Goal: Check status: Check status

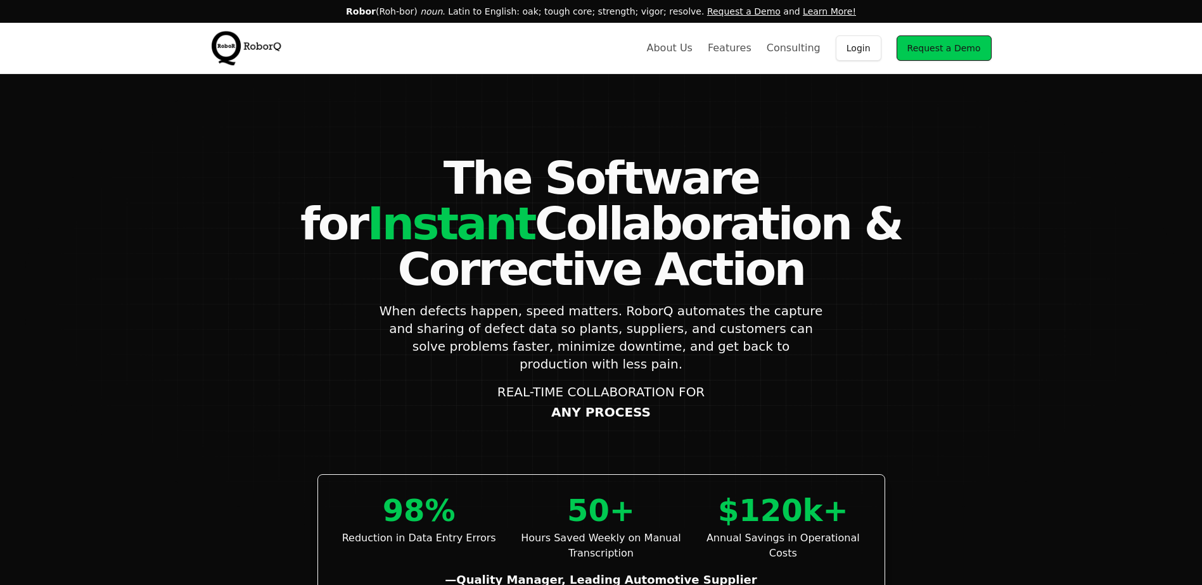
click at [881, 41] on link "Login" at bounding box center [858, 47] width 46 height 25
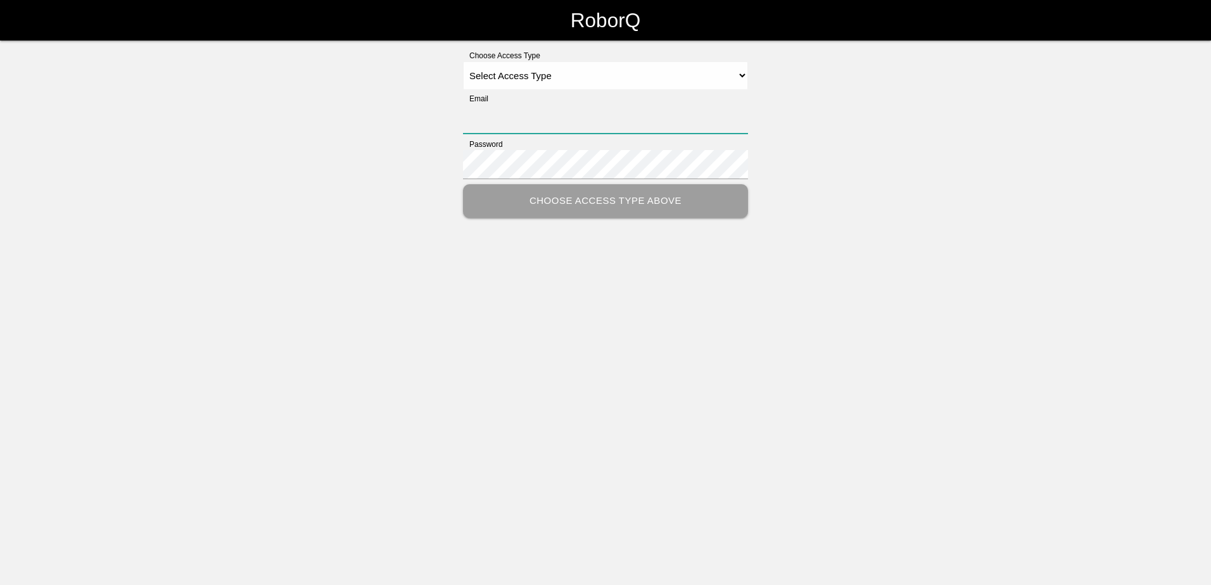
type input "[PERSON_NAME][EMAIL_ADDRESS][PERSON_NAME][DOMAIN_NAME]"
click at [531, 79] on select "Select Access Type Admin Customer Supervisor Worker" at bounding box center [605, 75] width 285 height 29
select select "Customer"
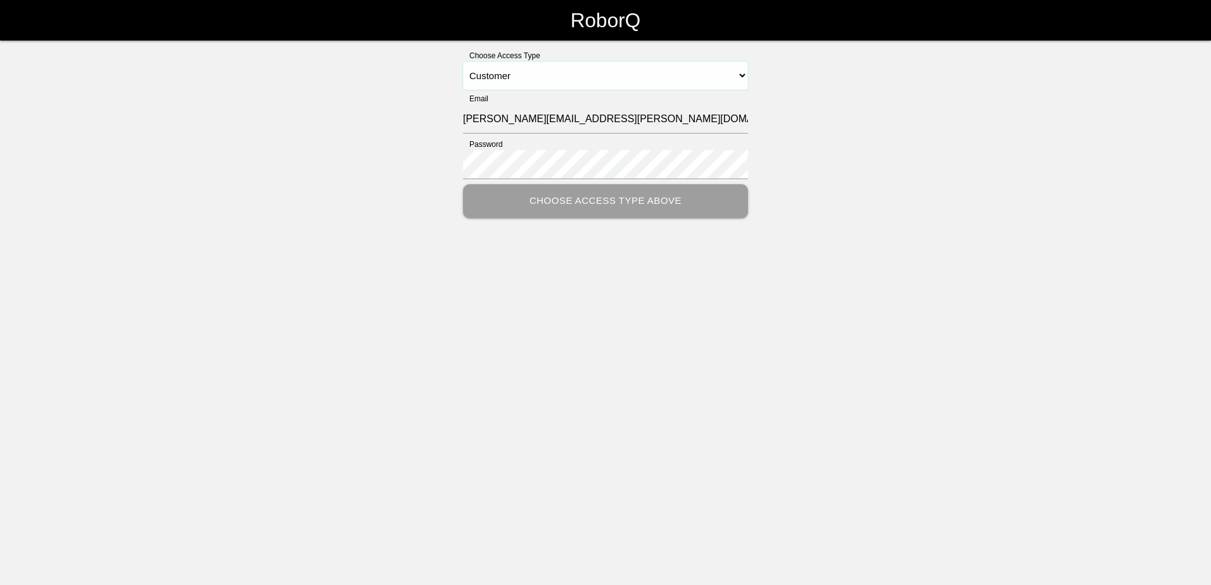
click at [463, 61] on select "Select Access Type Admin Customer Supervisor Worker" at bounding box center [605, 75] width 285 height 29
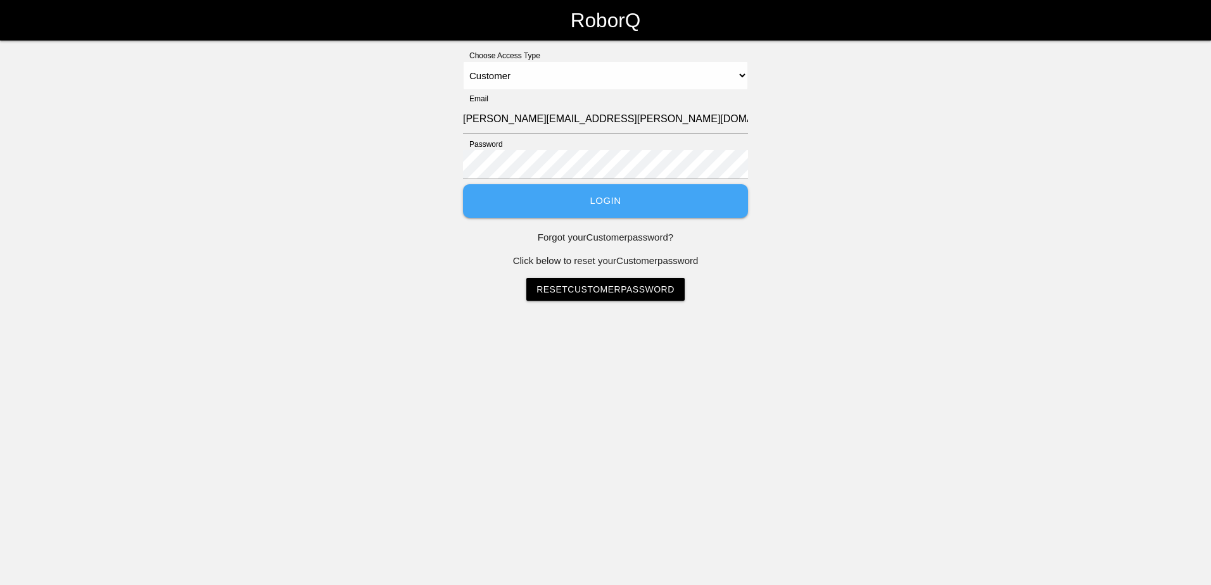
click at [524, 193] on button "Login" at bounding box center [605, 201] width 285 height 34
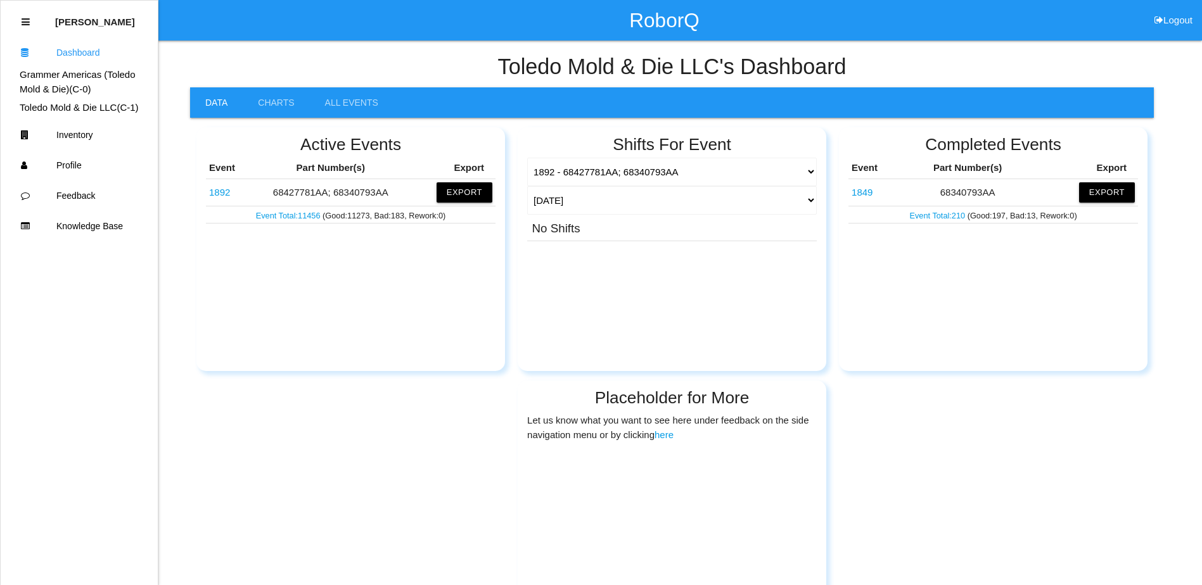
click at [222, 187] on link "1892" at bounding box center [219, 192] width 21 height 11
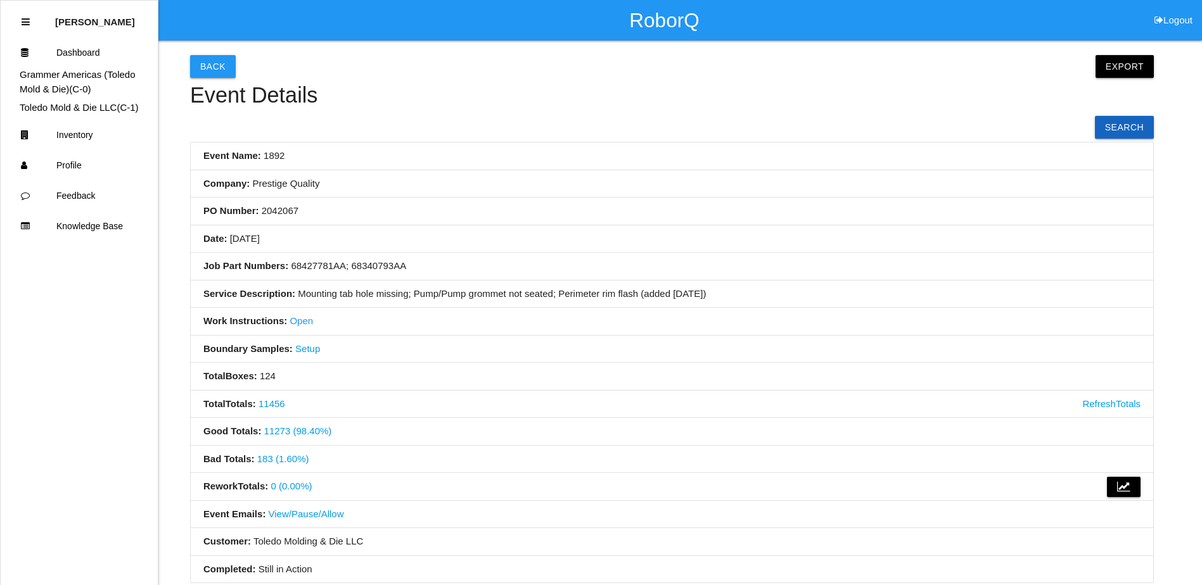
scroll to position [63, 0]
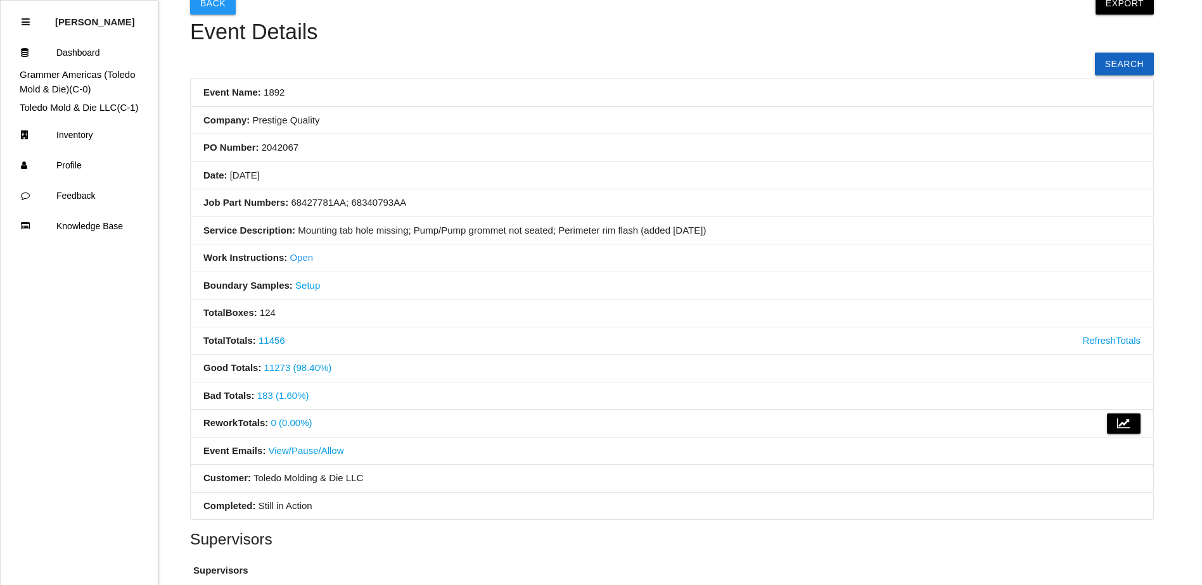
click at [279, 395] on link "183 (1.60%)" at bounding box center [283, 395] width 52 height 11
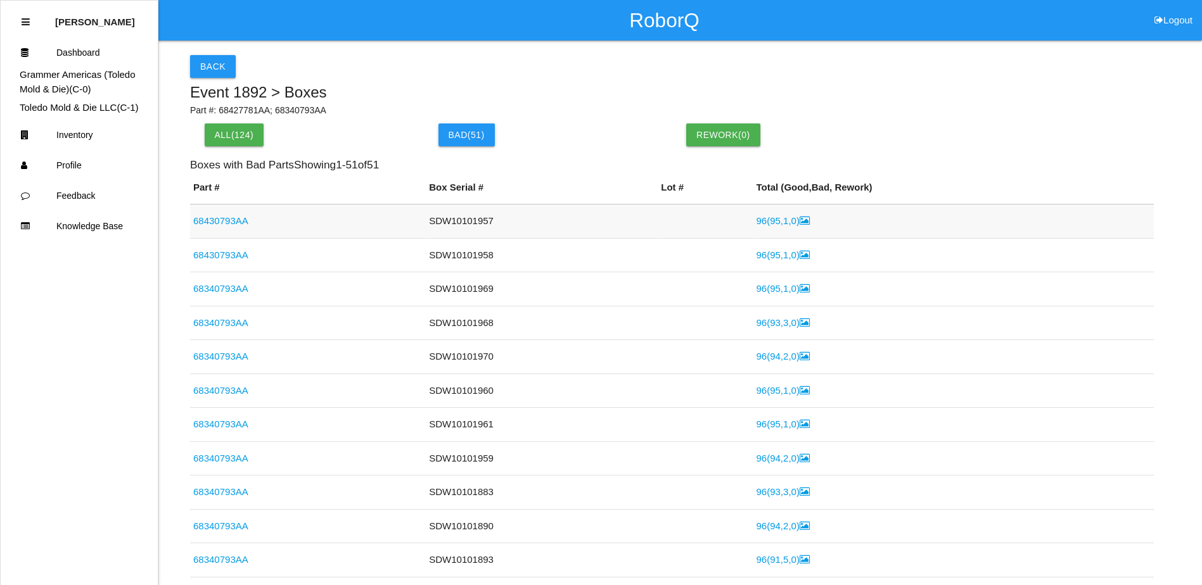
click at [756, 224] on link "96 ( 95 , 1 , 0 )" at bounding box center [782, 220] width 53 height 11
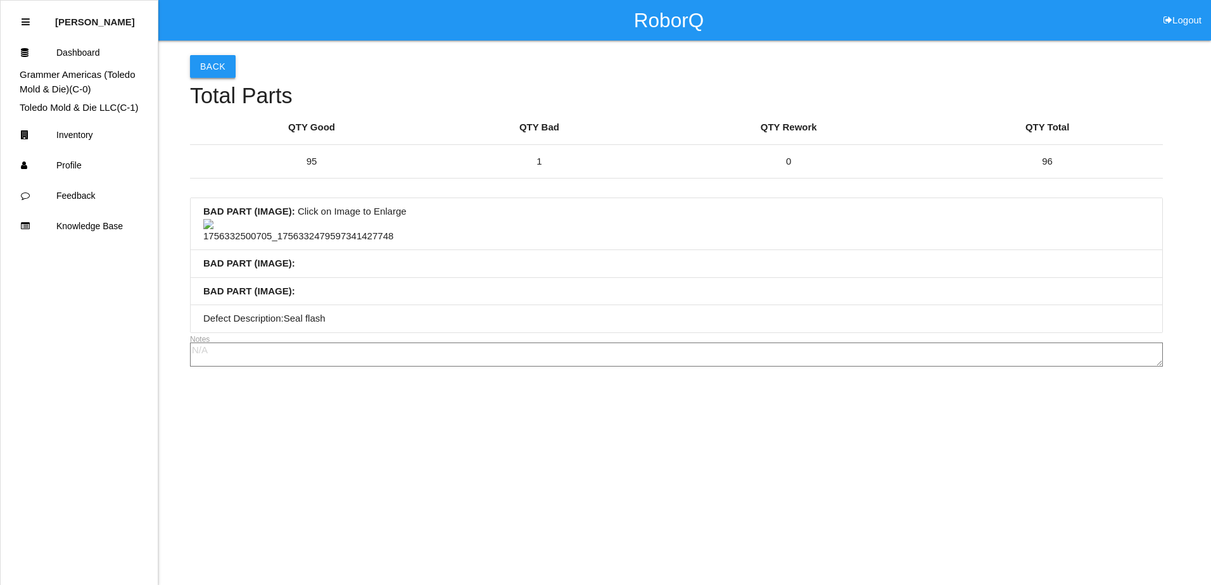
click at [212, 66] on button "Back" at bounding box center [213, 66] width 46 height 23
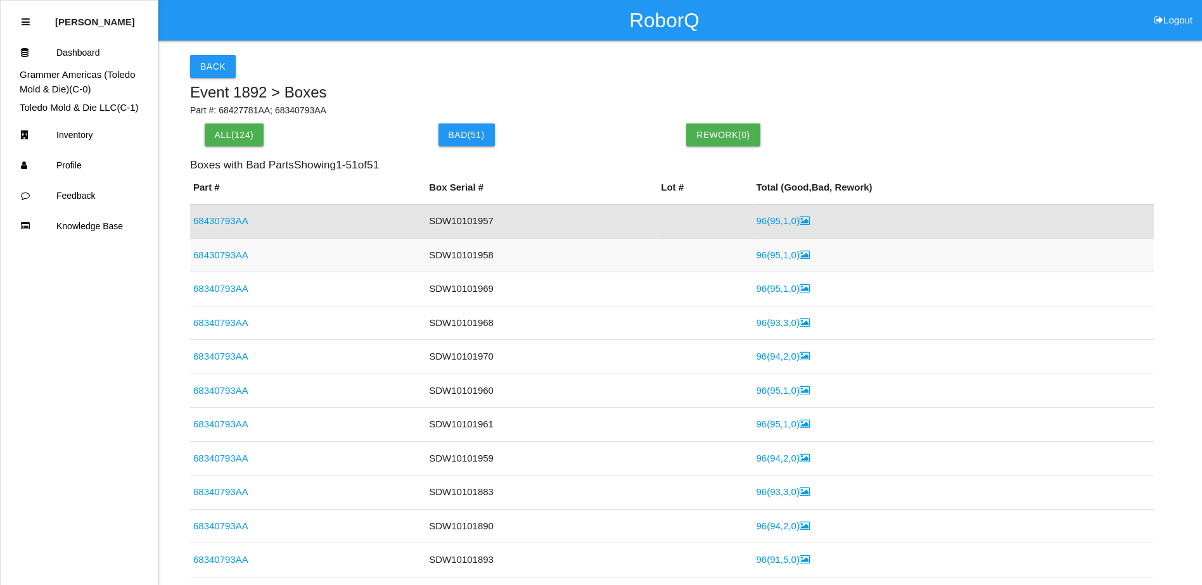
click at [764, 257] on link "96 ( 95 , 1 , 0 )" at bounding box center [782, 255] width 53 height 11
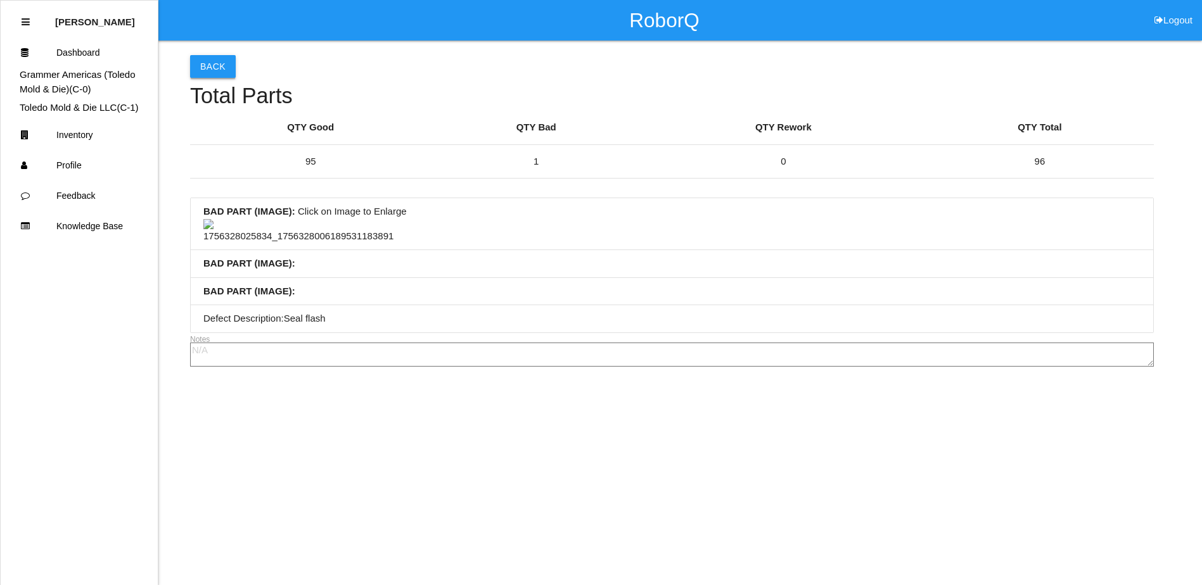
click at [203, 73] on button "Back" at bounding box center [213, 66] width 46 height 23
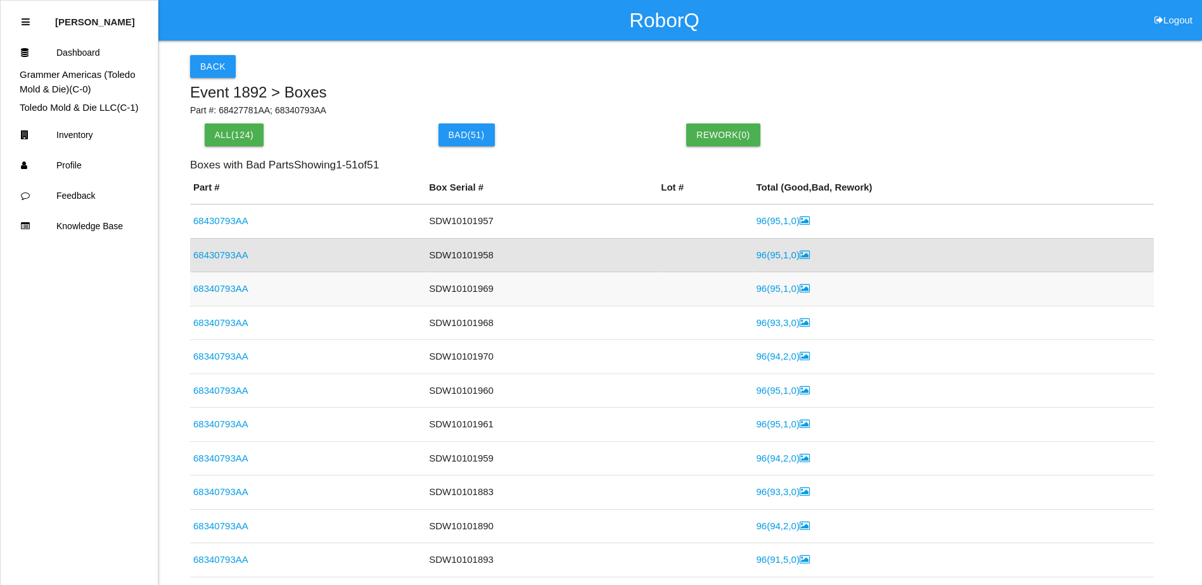
click at [765, 286] on link "96 ( 95 , 1 , 0 )" at bounding box center [782, 288] width 53 height 11
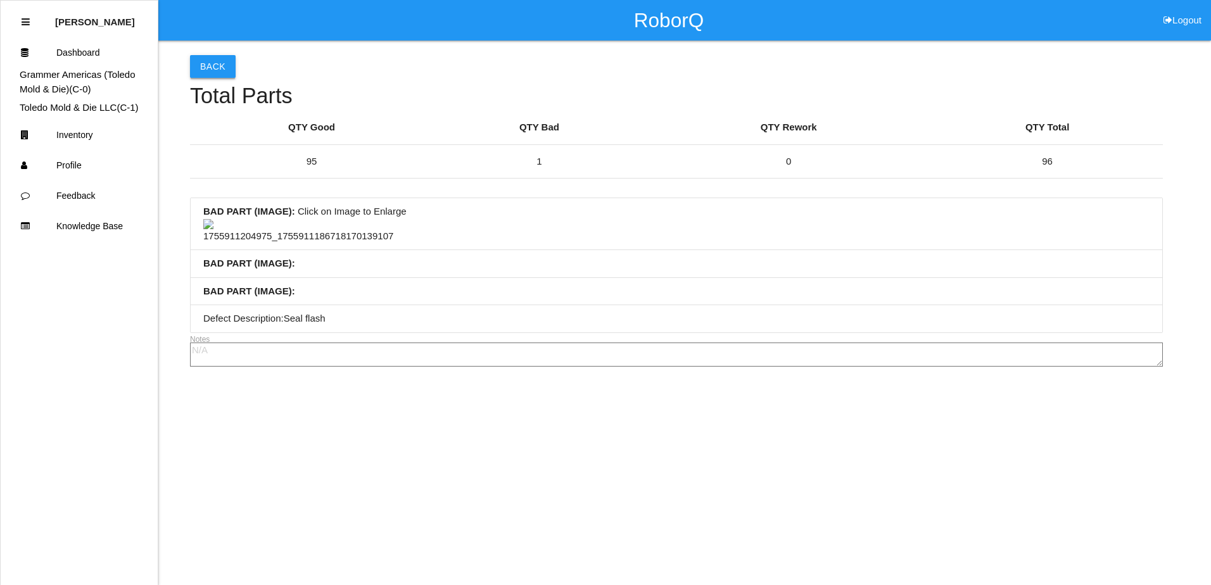
click at [218, 72] on button "Back" at bounding box center [213, 66] width 46 height 23
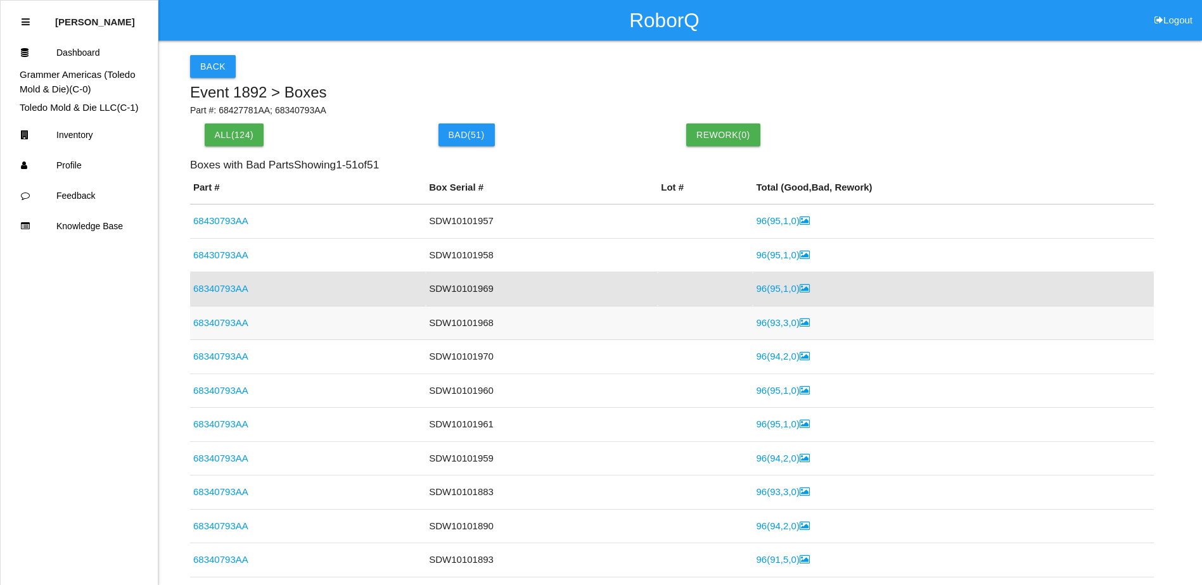
click at [764, 326] on link "96 ( 93 , 3 , 0 )" at bounding box center [782, 322] width 53 height 11
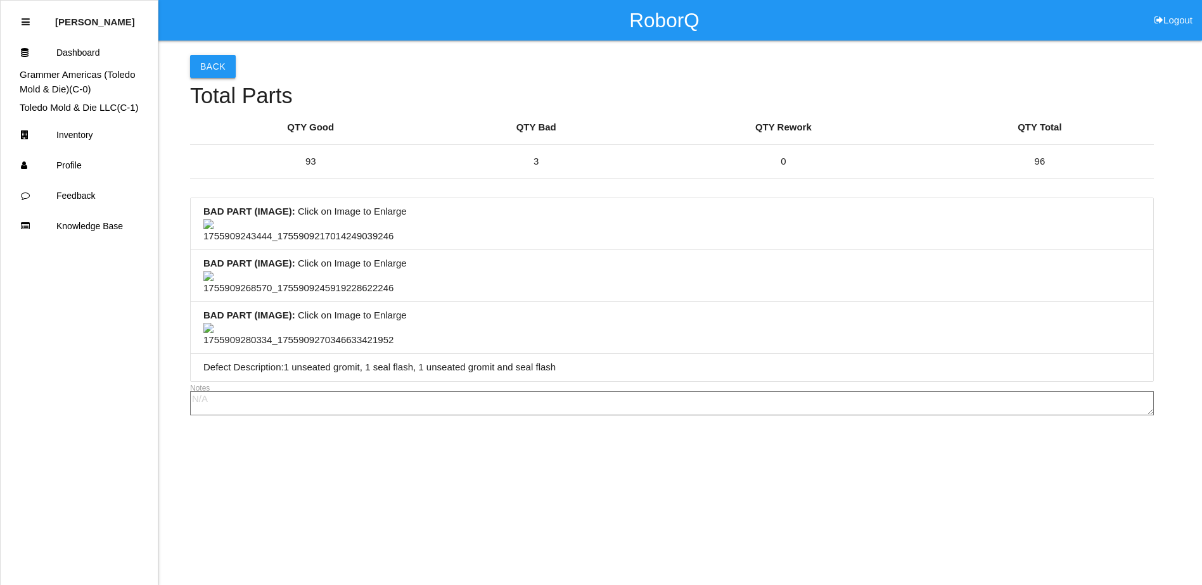
click at [205, 74] on button "Back" at bounding box center [213, 66] width 46 height 23
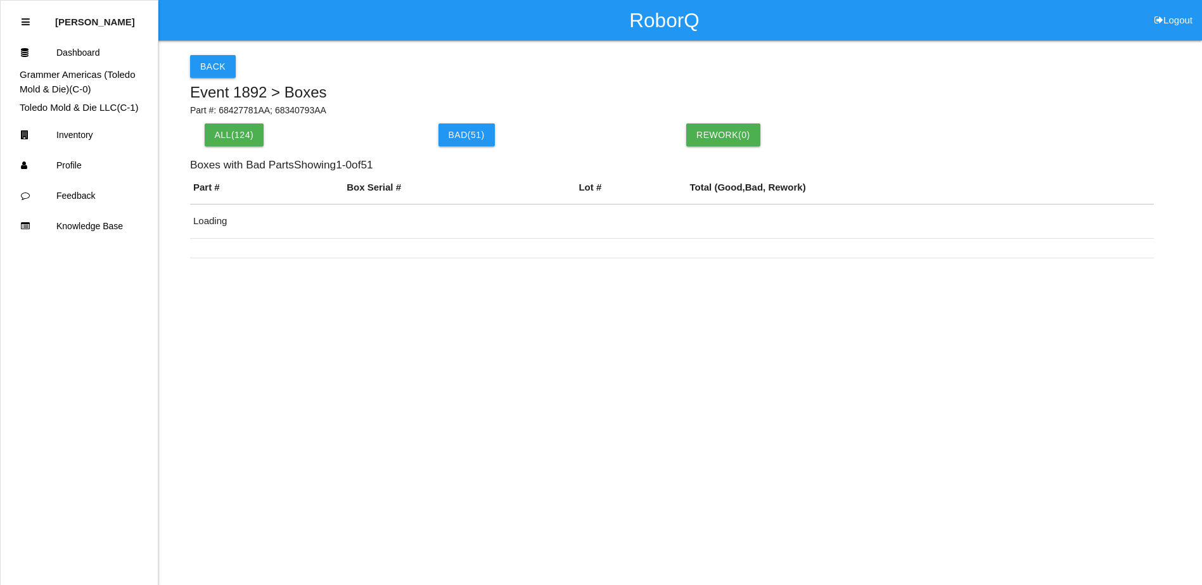
scroll to position [30, 0]
